Goal: Navigation & Orientation: Understand site structure

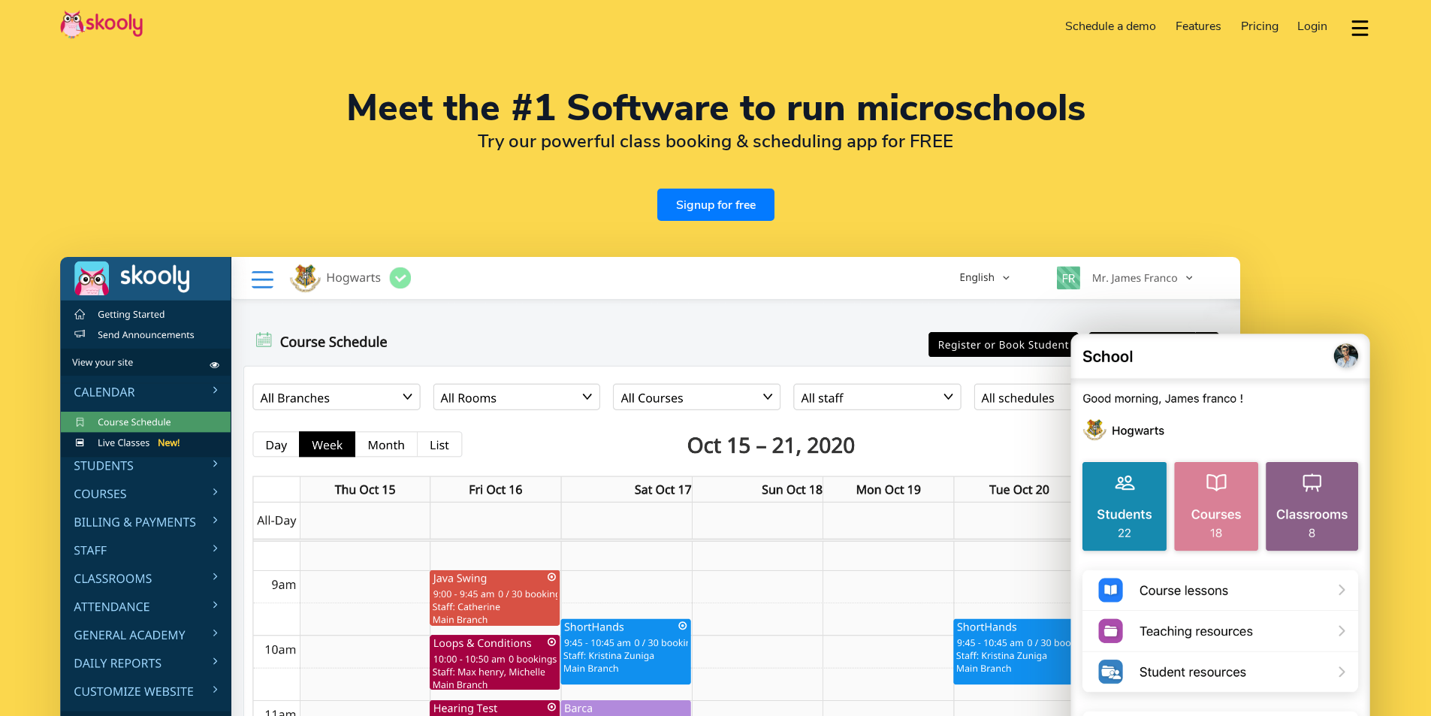
select select "en"
select select "880"
select select "[GEOGRAPHIC_DATA]"
select select "[GEOGRAPHIC_DATA]/[GEOGRAPHIC_DATA]"
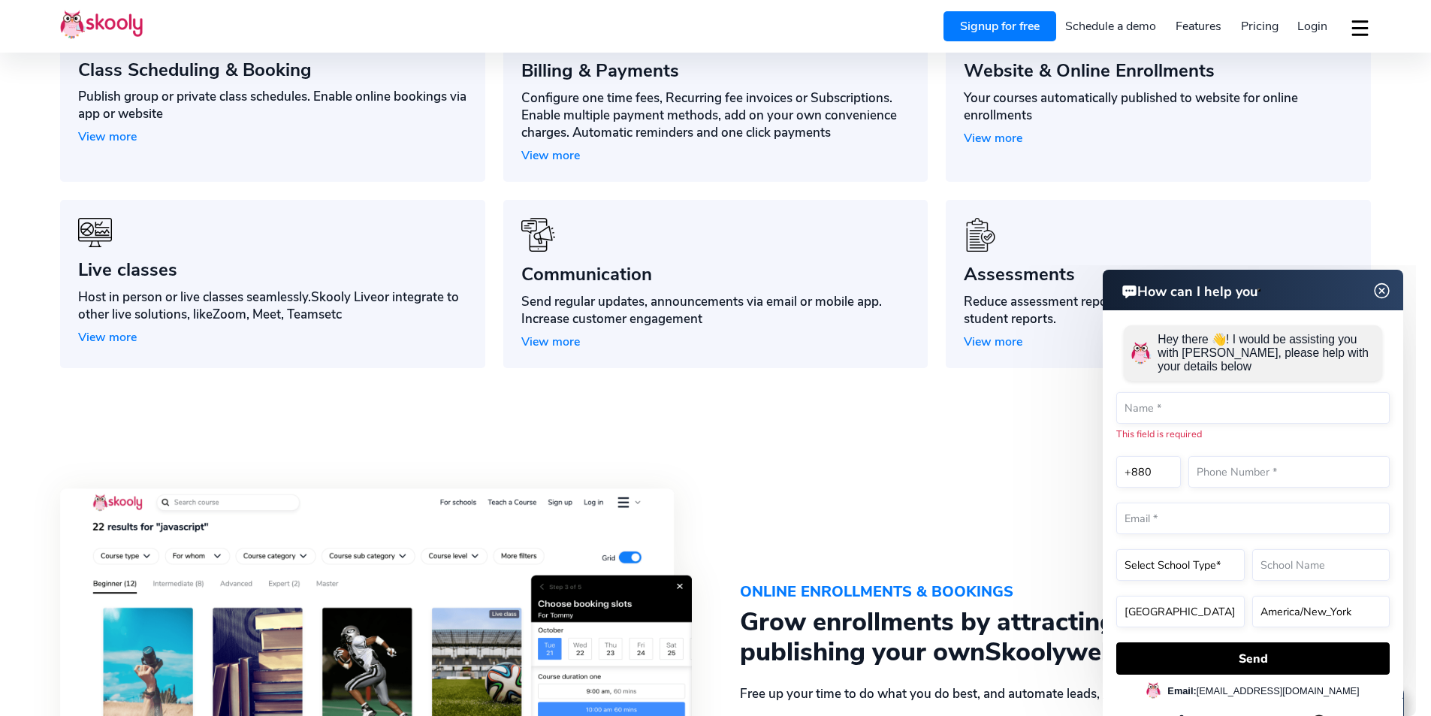
scroll to position [1427, 0]
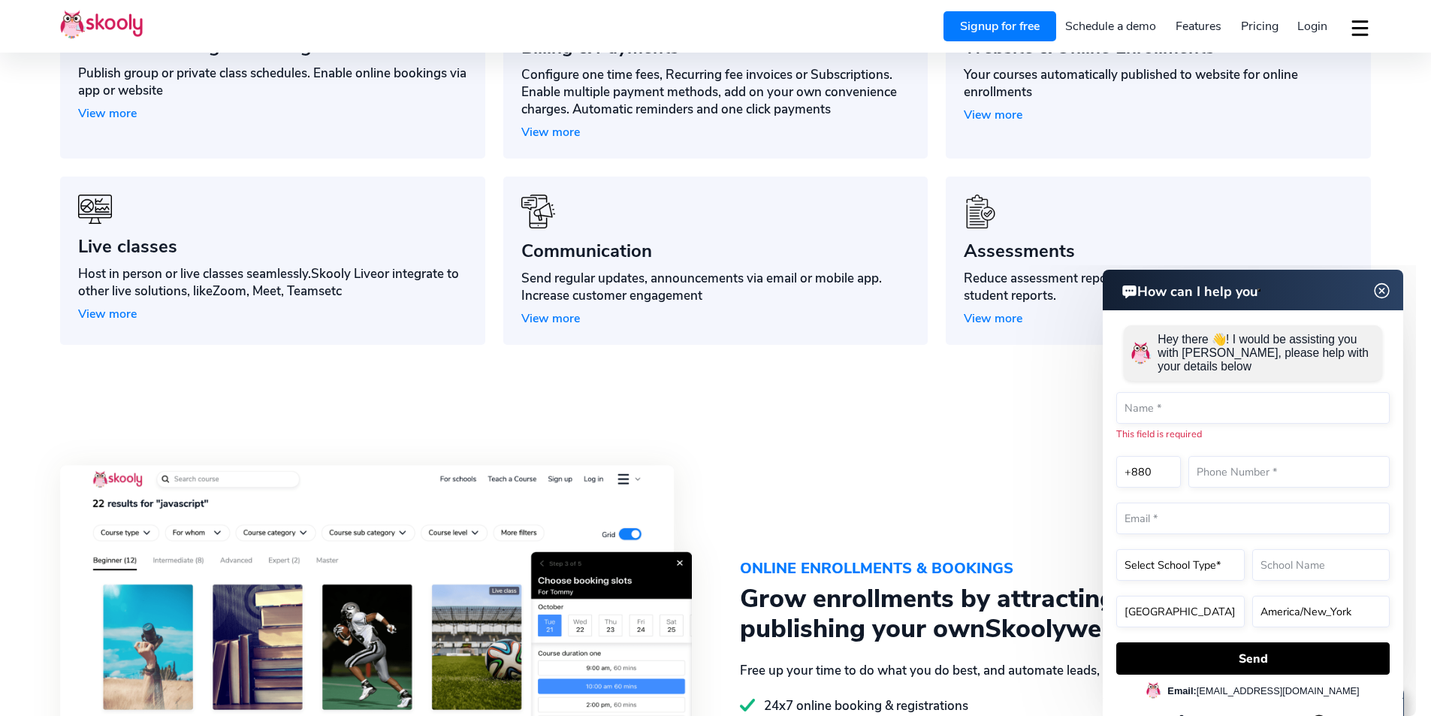
click at [1380, 294] on img at bounding box center [1382, 291] width 29 height 19
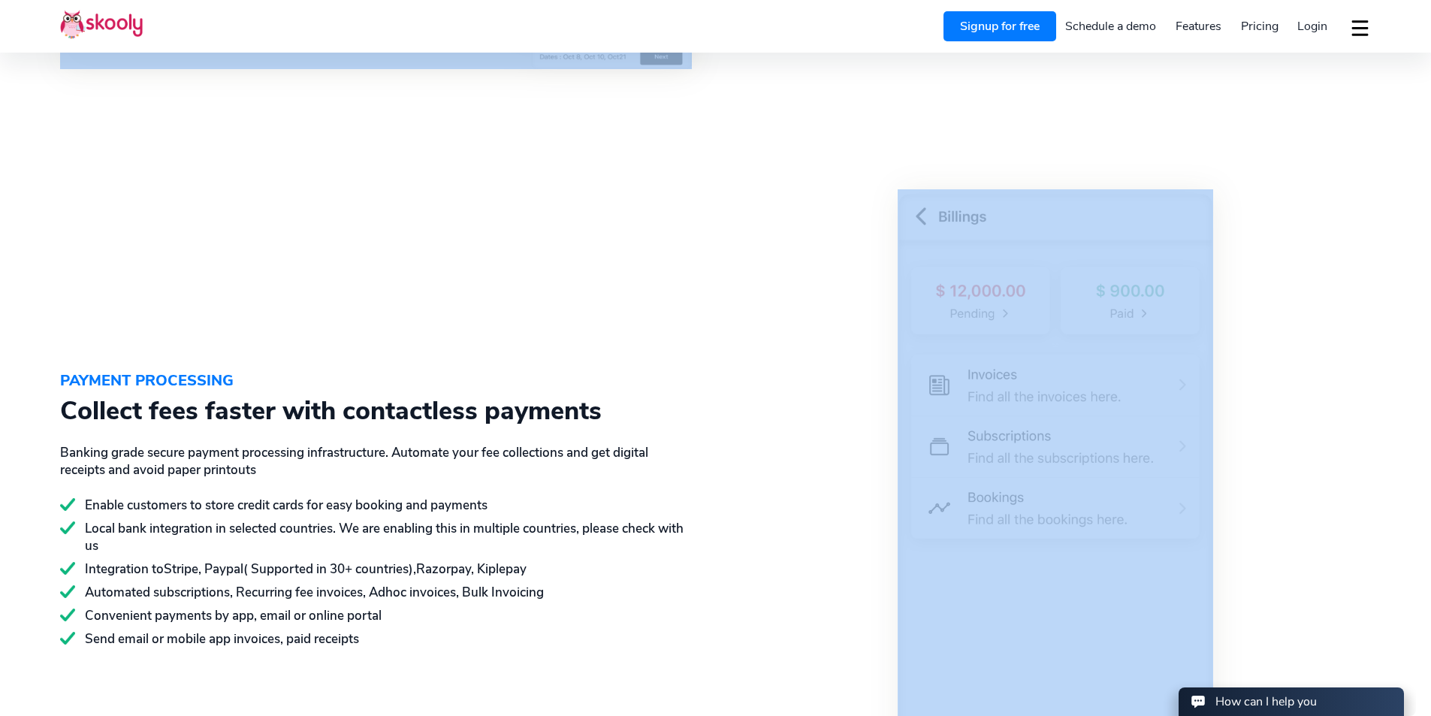
scroll to position [2393, 0]
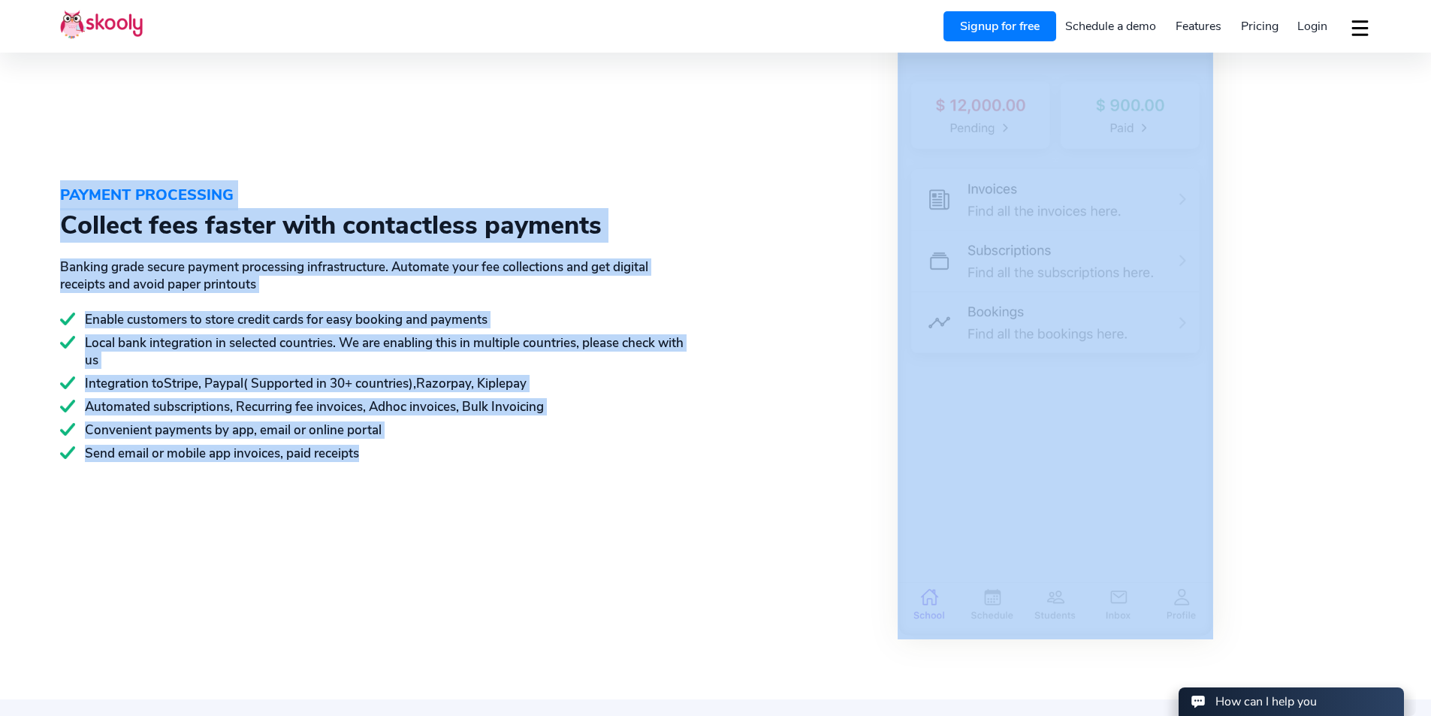
drag, startPoint x: 320, startPoint y: 75, endPoint x: 680, endPoint y: 593, distance: 631.2
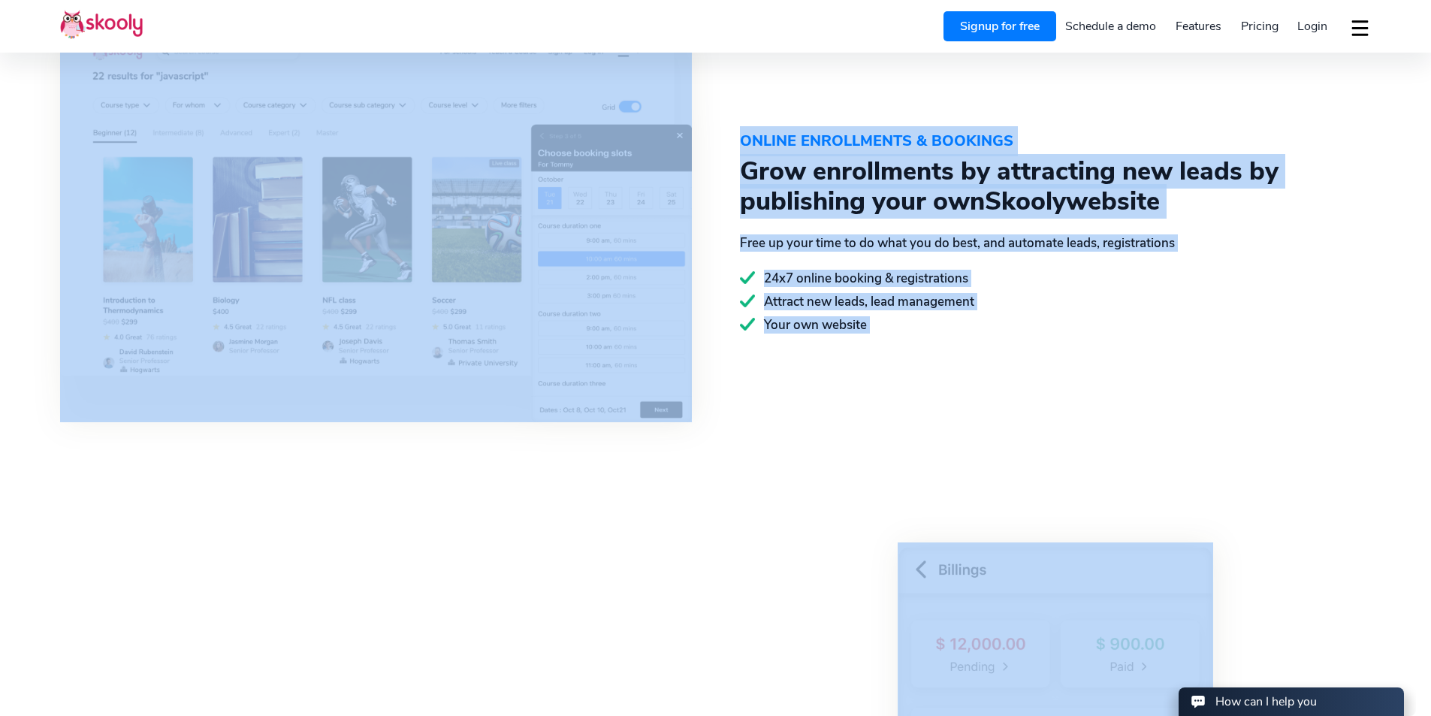
scroll to position [1820, 0]
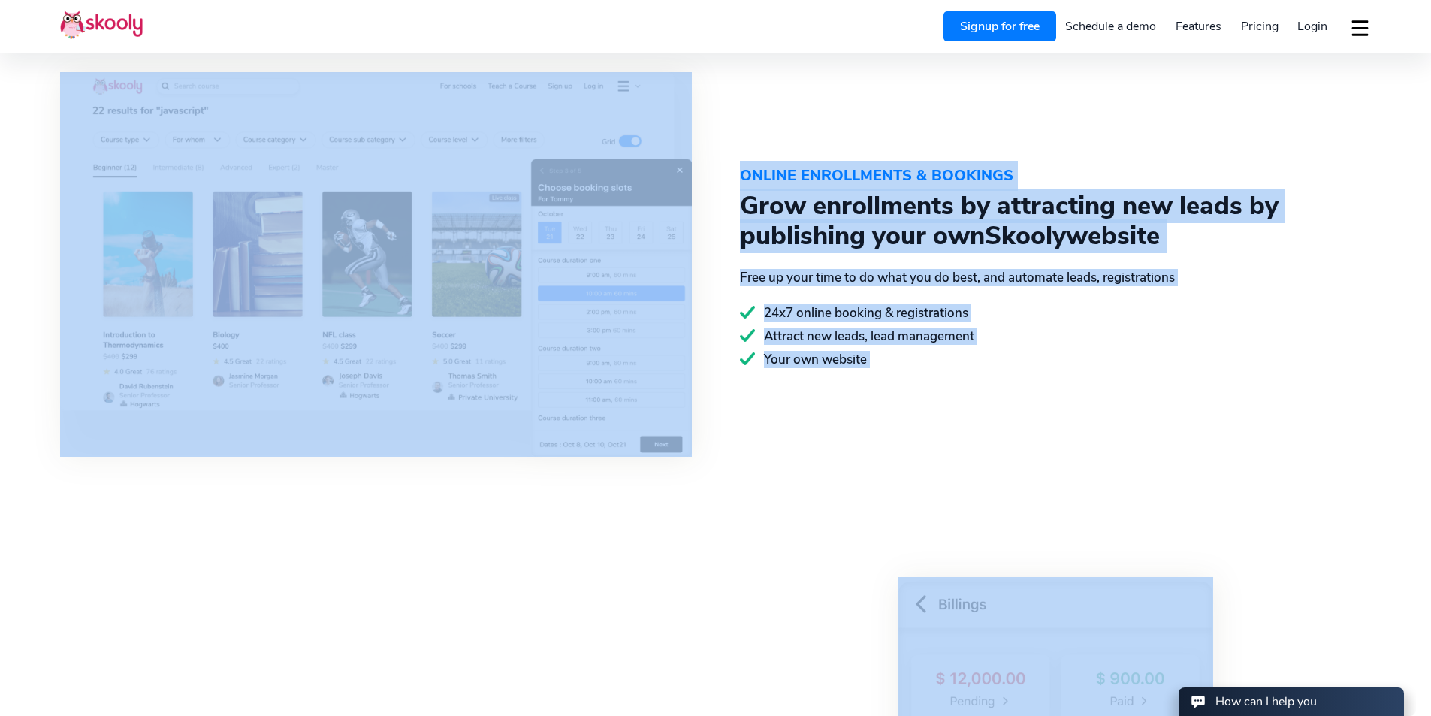
copy main "Meet the #1 Software to run microschools Try our powerful class booking & sched…"
